Goal: Check status

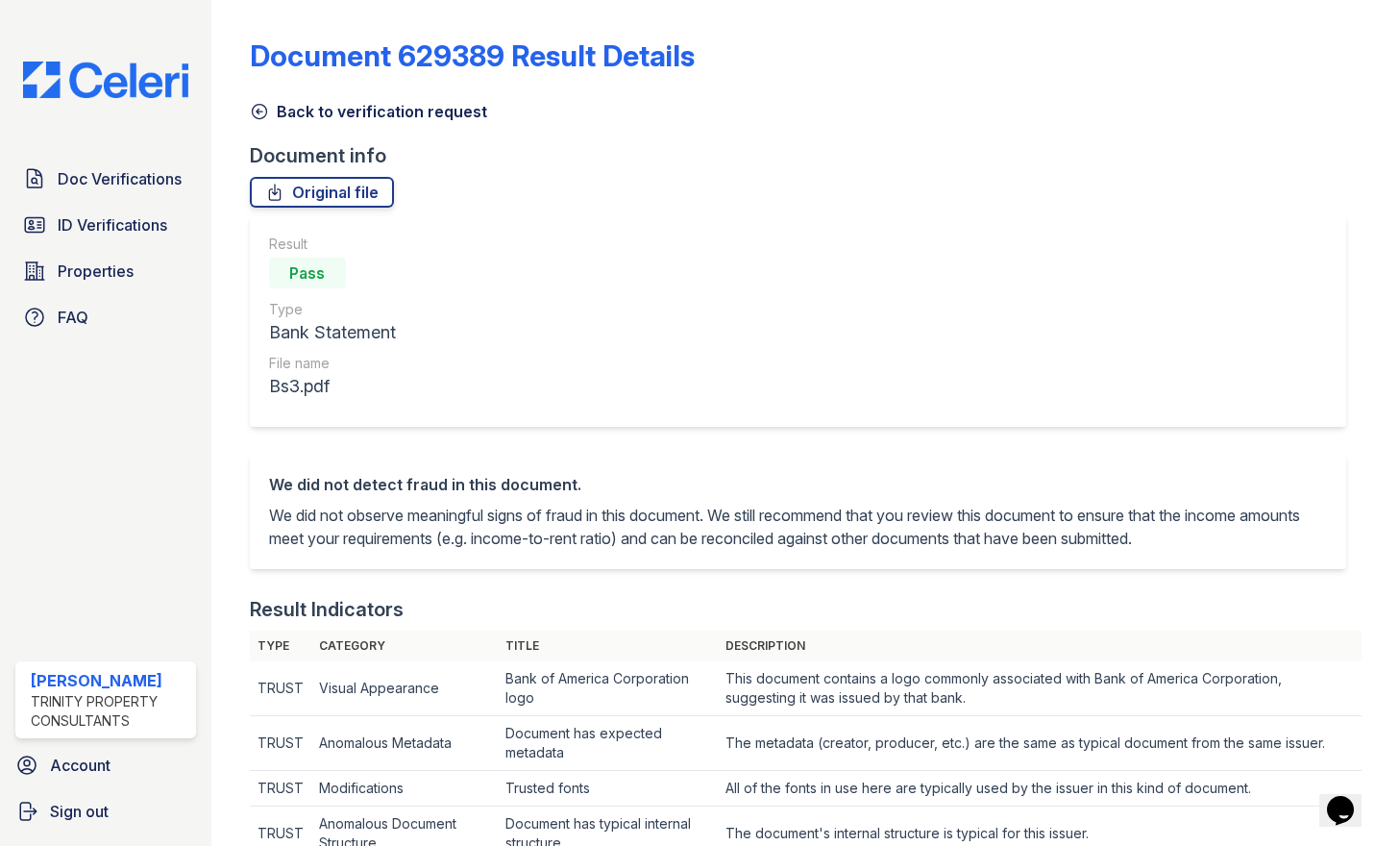
scroll to position [865, 0]
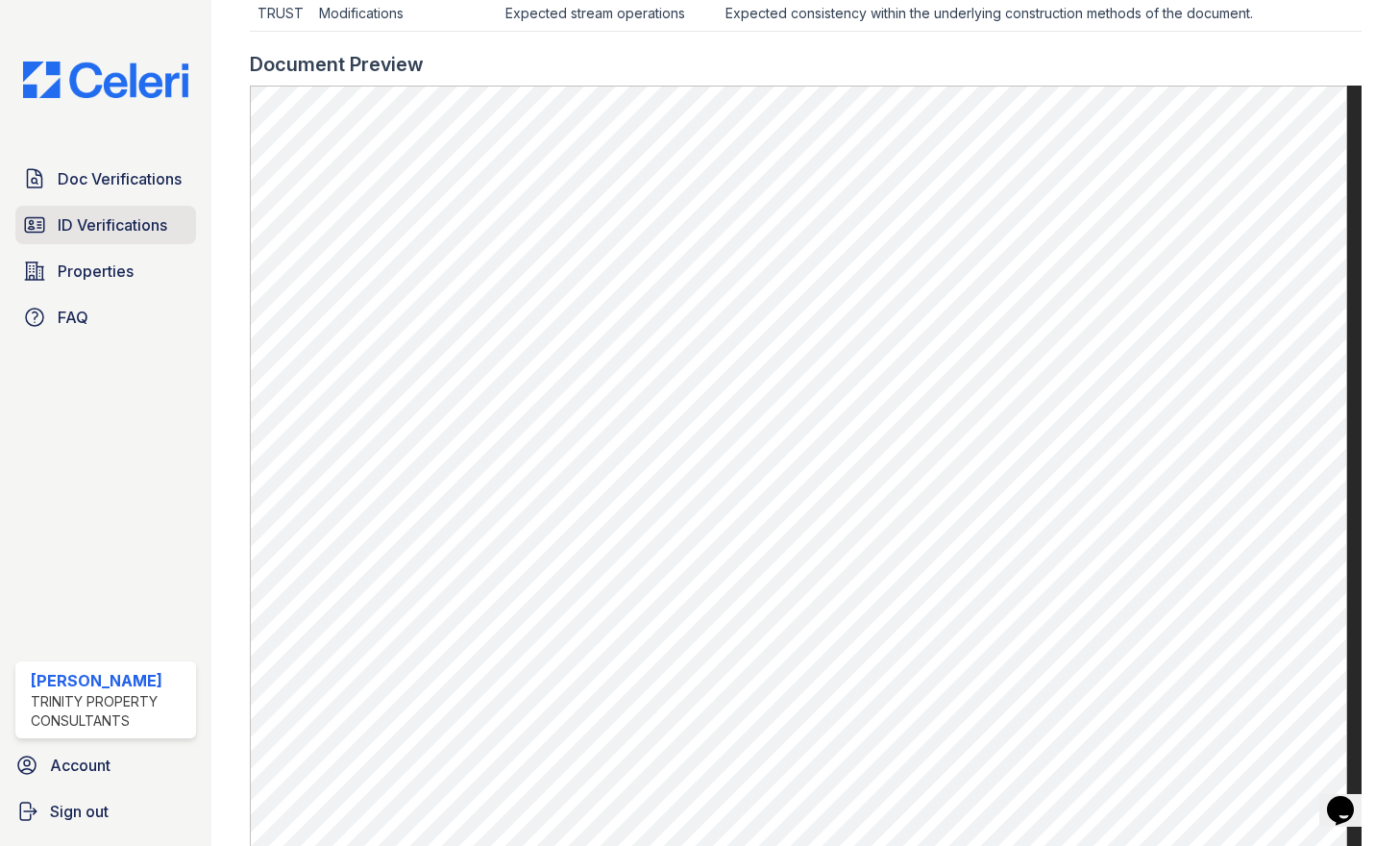
click at [104, 239] on link "ID Verifications" at bounding box center [105, 225] width 180 height 38
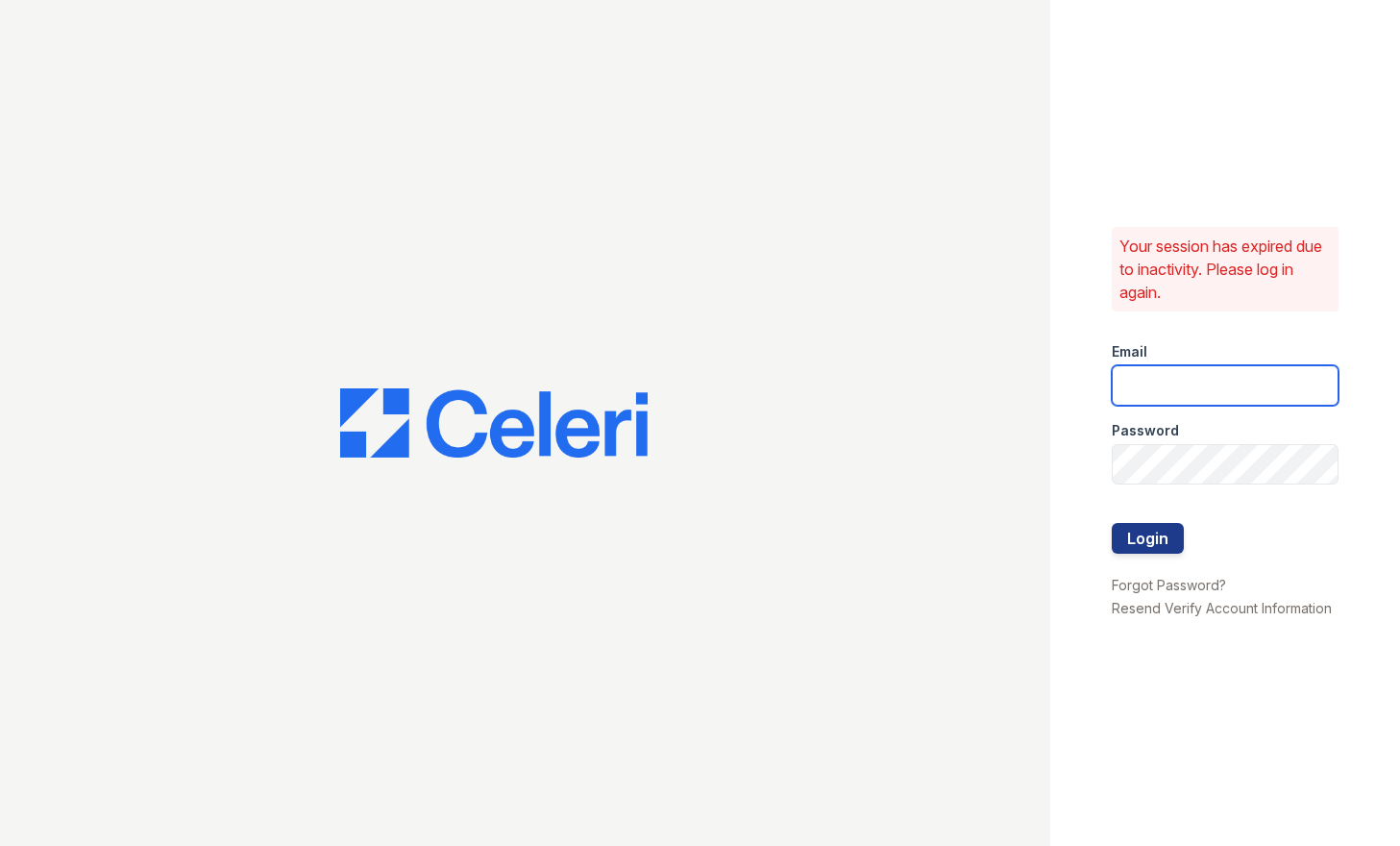
click at [1215, 380] on input "email" at bounding box center [1225, 385] width 227 height 40
type input "mtimbrook@trinity-pm.com"
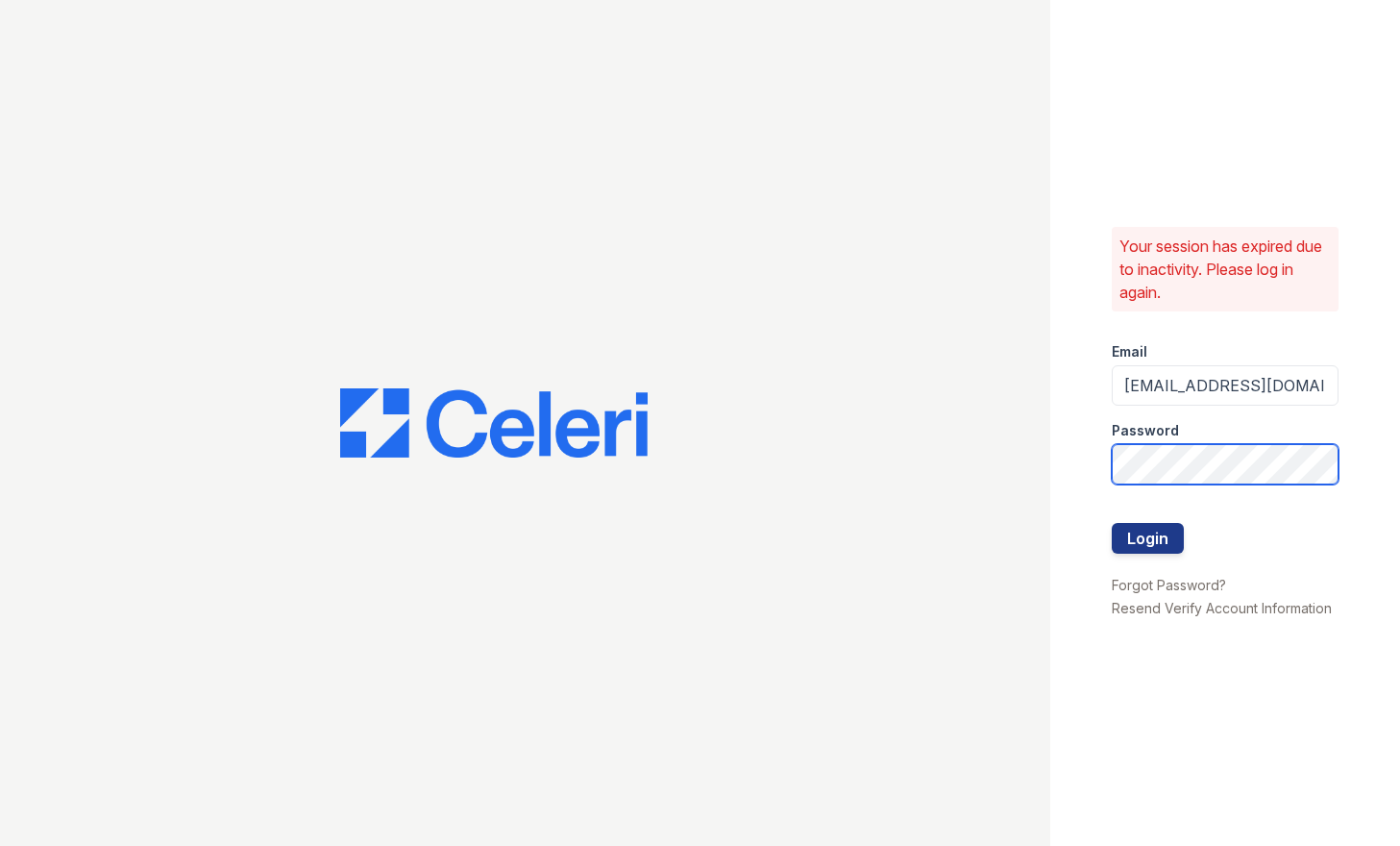
click at [1112, 523] on button "Login" at bounding box center [1148, 537] width 72 height 31
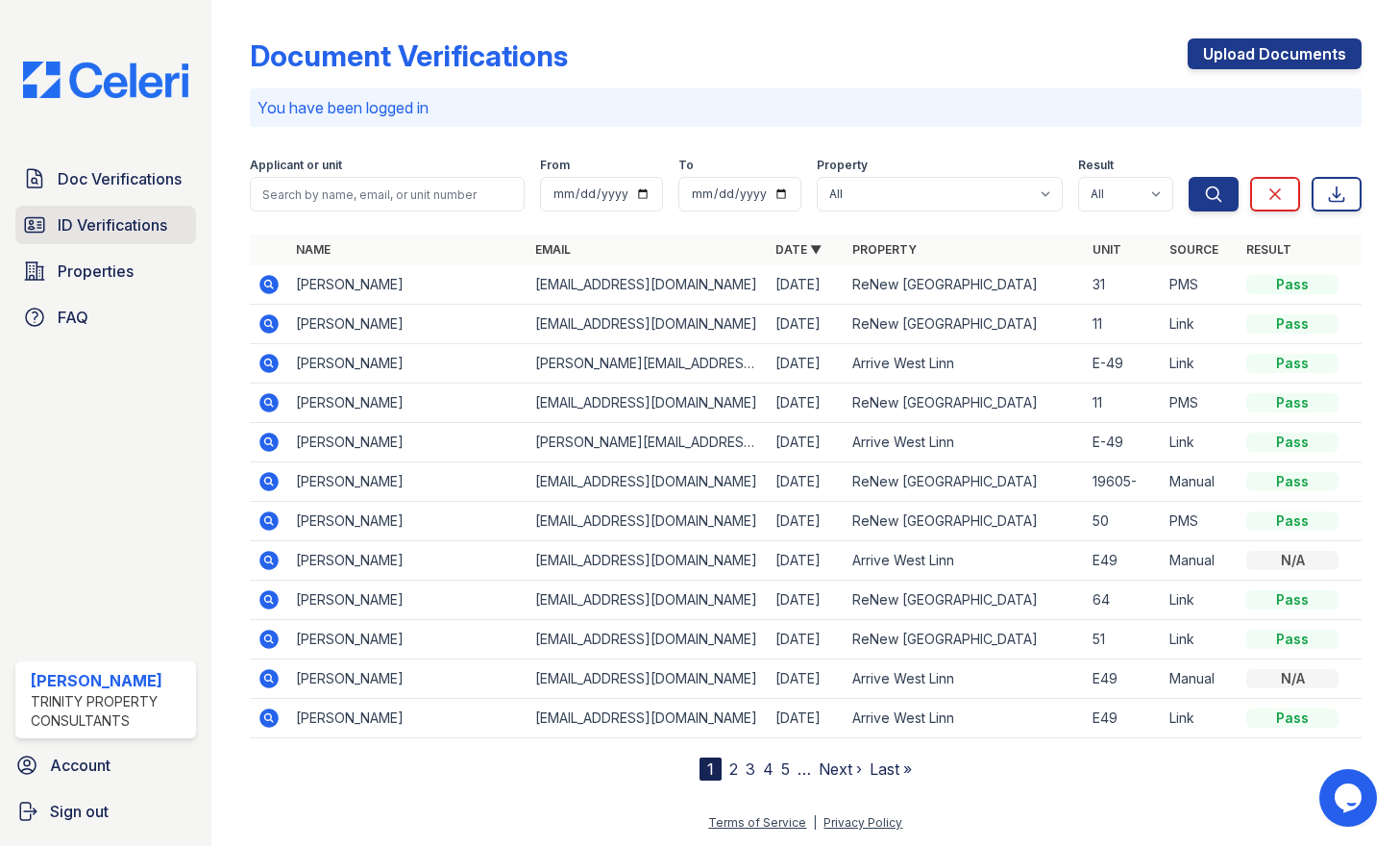
click at [127, 208] on link "ID Verifications" at bounding box center [105, 225] width 180 height 38
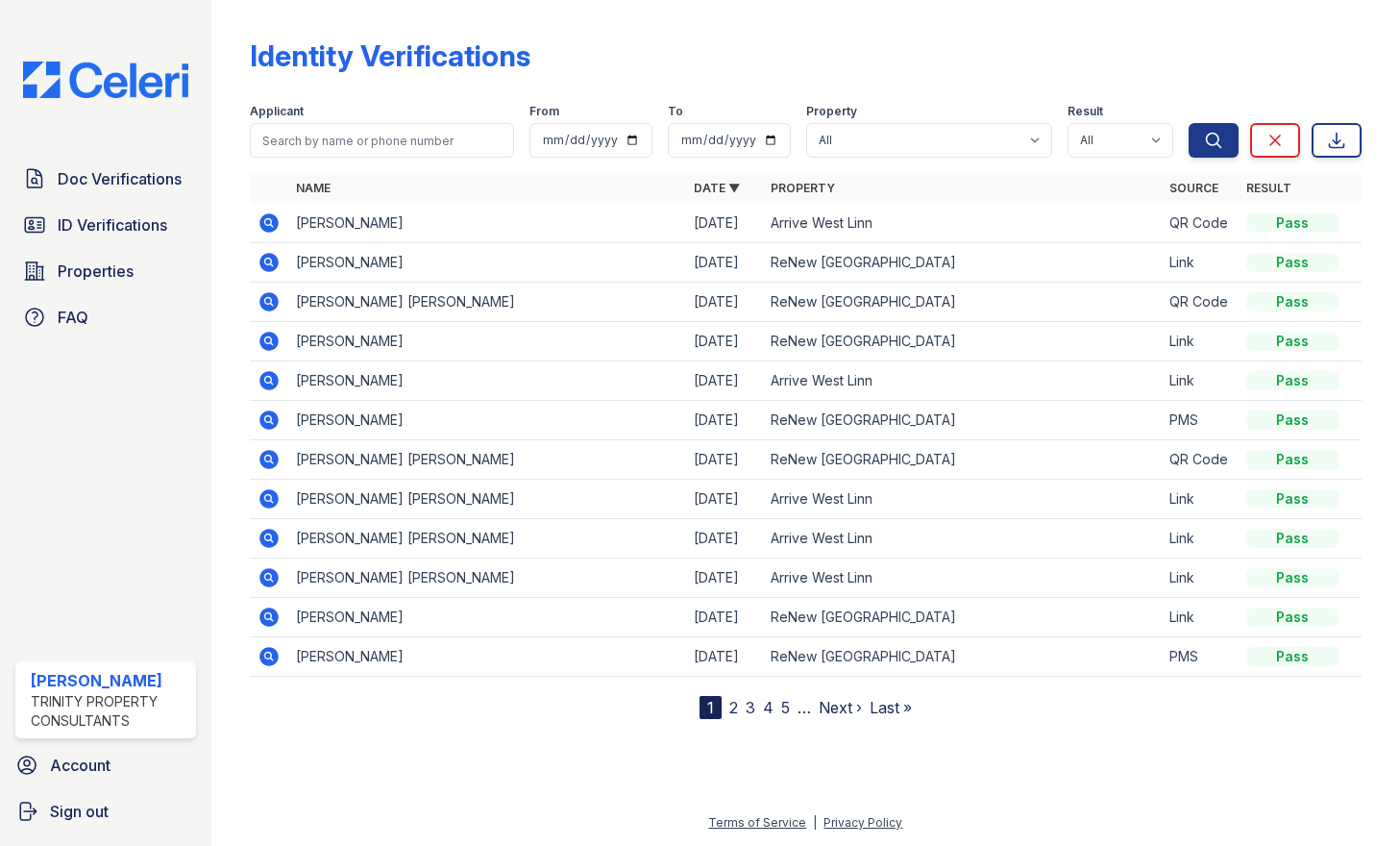
click at [262, 227] on icon at bounding box center [268, 222] width 19 height 19
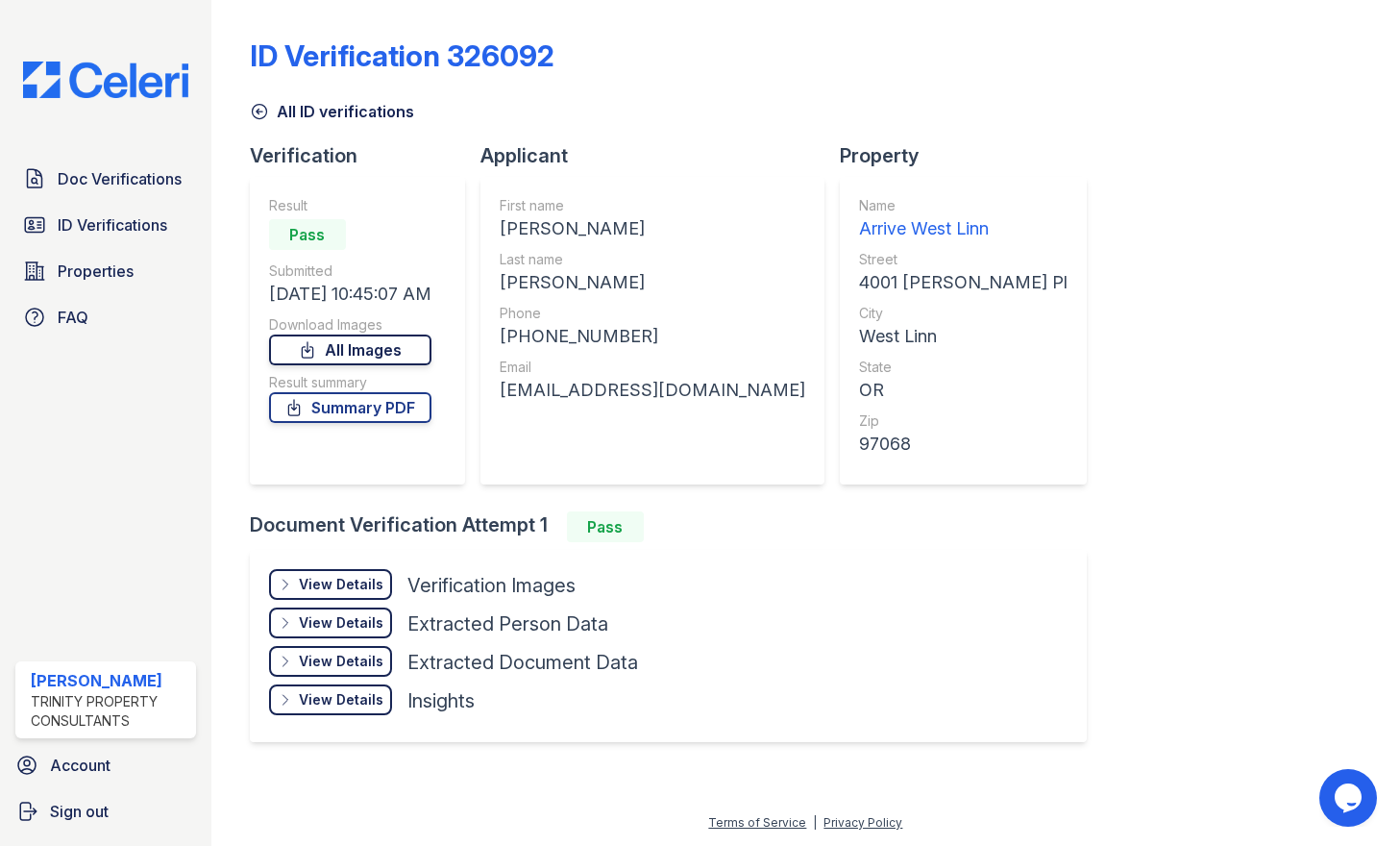
click at [397, 349] on link "All Images" at bounding box center [350, 349] width 163 height 31
click at [1212, 124] on div "ID Verification 326092 All ID verifications Verification Result Pass Submitted …" at bounding box center [805, 388] width 1112 height 761
